Goal: Check status: Check status

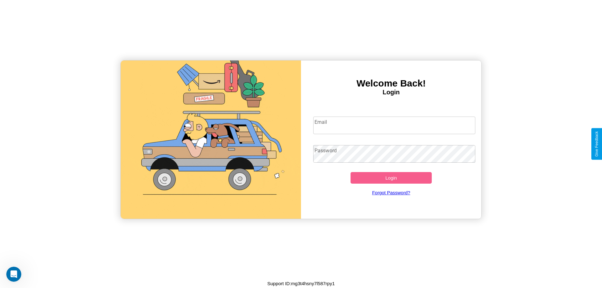
click at [394, 125] on input "Email" at bounding box center [394, 126] width 163 height 18
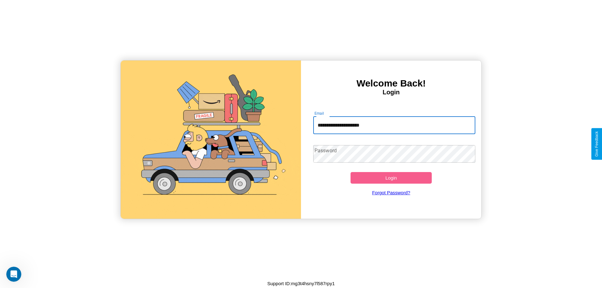
type input "**********"
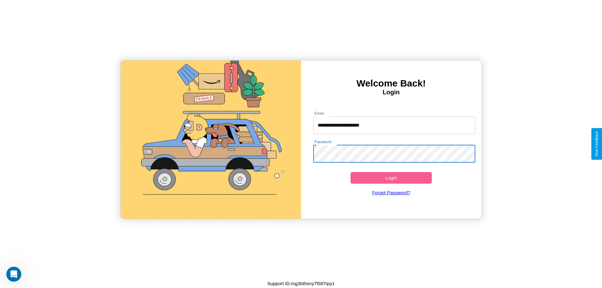
click at [391, 178] on button "Login" at bounding box center [391, 178] width 81 height 12
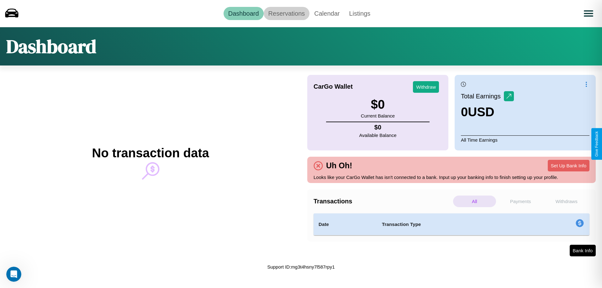
click at [286, 13] on link "Reservations" at bounding box center [287, 13] width 46 height 13
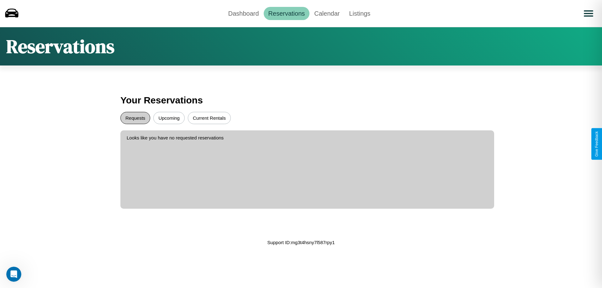
click at [135, 118] on button "Requests" at bounding box center [135, 118] width 30 height 12
click at [209, 118] on button "Current Rentals" at bounding box center [209, 118] width 43 height 12
click at [243, 13] on link "Dashboard" at bounding box center [244, 13] width 40 height 13
